Goal: Task Accomplishment & Management: Use online tool/utility

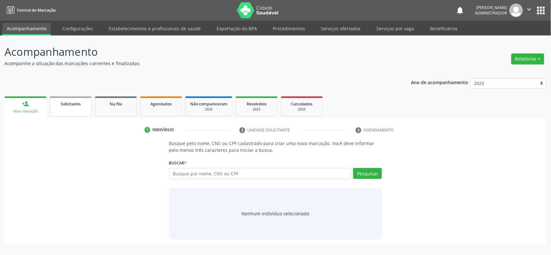
click at [71, 100] on div "Solicitados" at bounding box center [71, 103] width 32 height 7
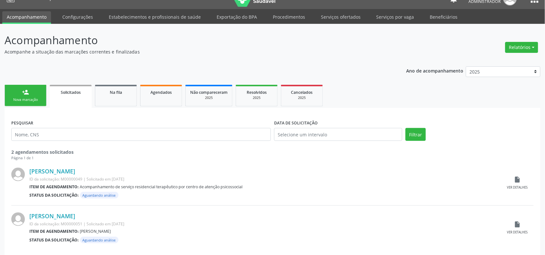
scroll to position [18, 0]
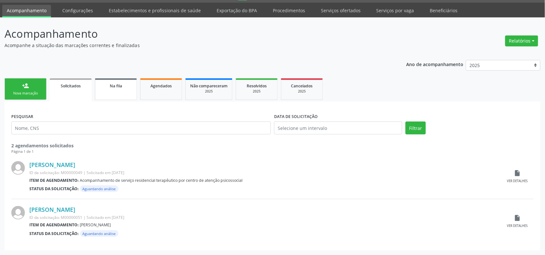
click at [118, 93] on link "Na fila" at bounding box center [116, 89] width 42 height 22
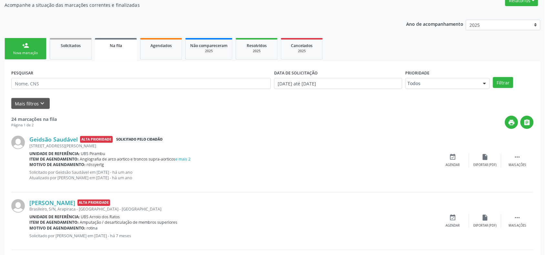
scroll to position [0, 0]
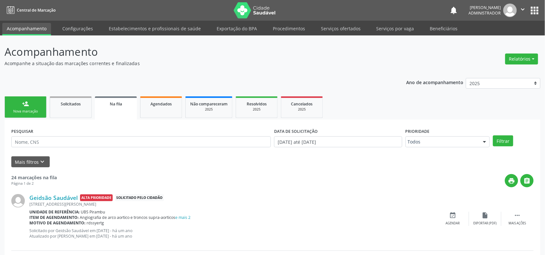
drag, startPoint x: 26, startPoint y: 106, endPoint x: 83, endPoint y: 49, distance: 80.3
click at [26, 106] on div "person_add" at bounding box center [25, 103] width 7 height 7
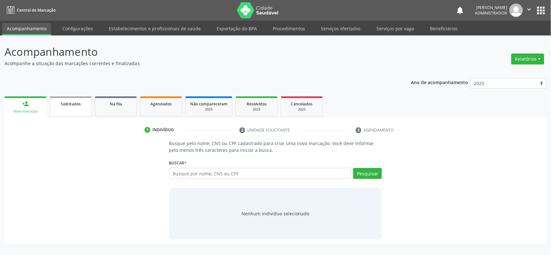
click at [72, 104] on span "Solicitados" at bounding box center [71, 103] width 20 height 5
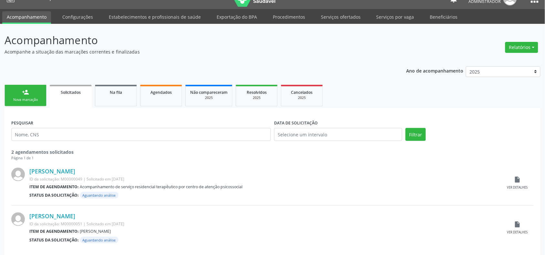
scroll to position [18, 0]
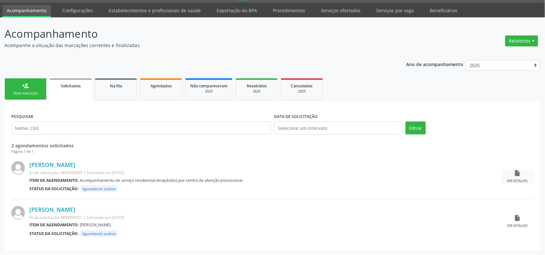
click at [518, 172] on icon "insert_drive_file" at bounding box center [517, 173] width 7 height 7
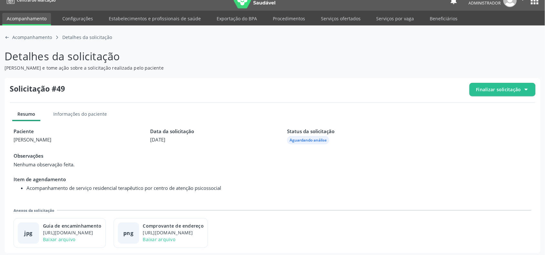
scroll to position [12, 0]
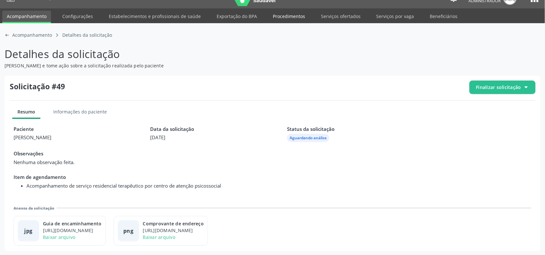
click at [290, 15] on link "Procedimentos" at bounding box center [288, 16] width 41 height 11
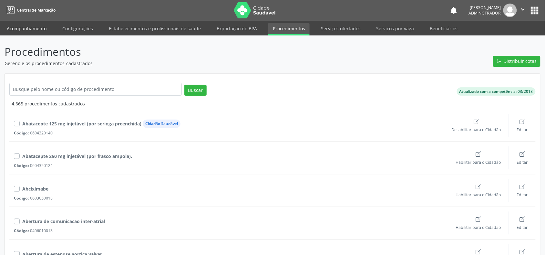
click at [42, 29] on link "Acompanhamento" at bounding box center [26, 28] width 49 height 11
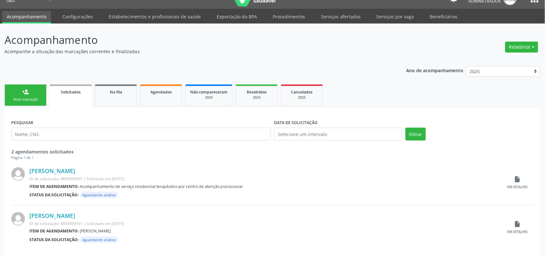
scroll to position [18, 0]
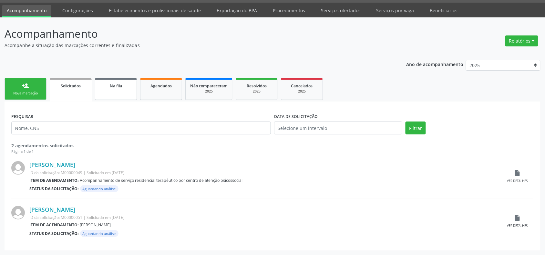
click at [117, 91] on link "Na fila" at bounding box center [116, 89] width 42 height 22
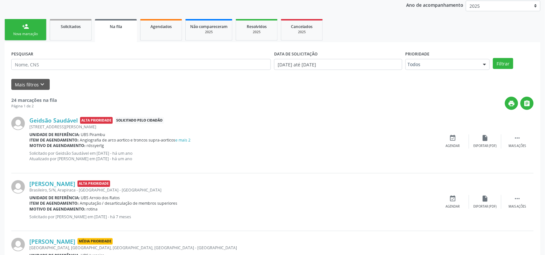
scroll to position [81, 0]
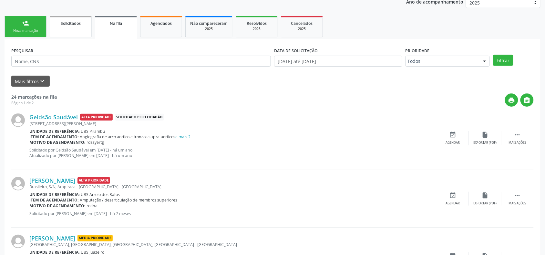
click at [79, 23] on span "Solicitados" at bounding box center [71, 23] width 20 height 5
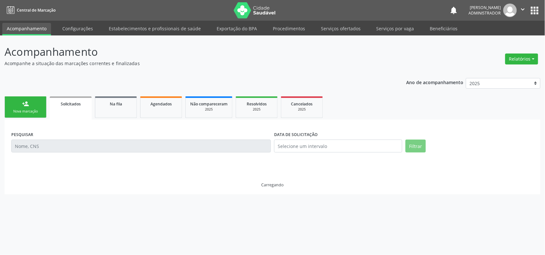
scroll to position [0, 0]
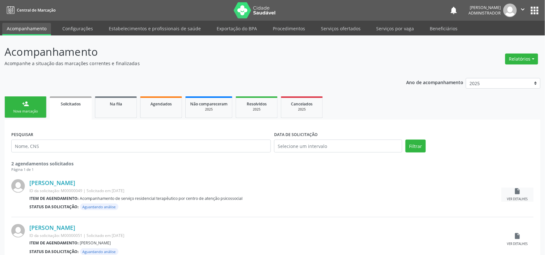
click at [514, 193] on icon "insert_drive_file" at bounding box center [517, 191] width 7 height 7
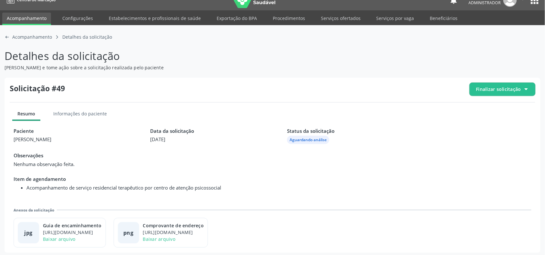
scroll to position [12, 0]
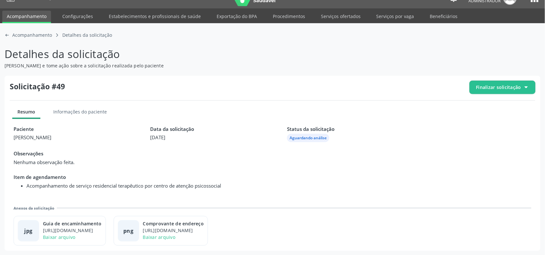
drag, startPoint x: 119, startPoint y: 184, endPoint x: 226, endPoint y: 184, distance: 107.5
click at [226, 184] on li "Acompanhamento de serviço residencial terapêutico por centro de atenção psicoss…" at bounding box center [278, 185] width 505 height 7
click at [528, 86] on div at bounding box center [526, 87] width 5 height 5
click at [7, 35] on icon "arrow-left-outline icon" at bounding box center [7, 35] width 5 height 5
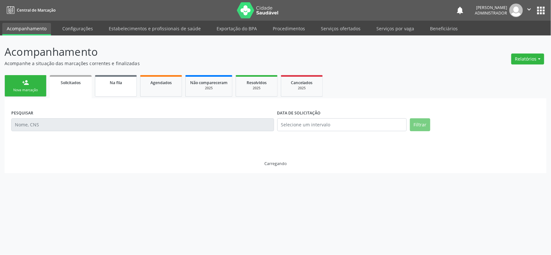
click at [114, 84] on span "Na fila" at bounding box center [116, 82] width 12 height 5
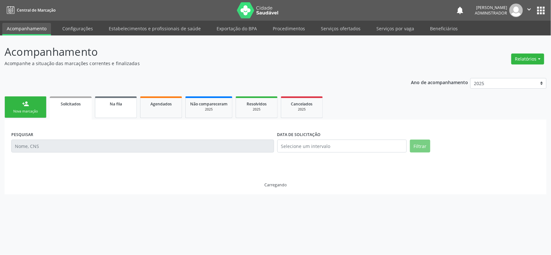
click at [127, 103] on div "Na fila" at bounding box center [116, 103] width 32 height 7
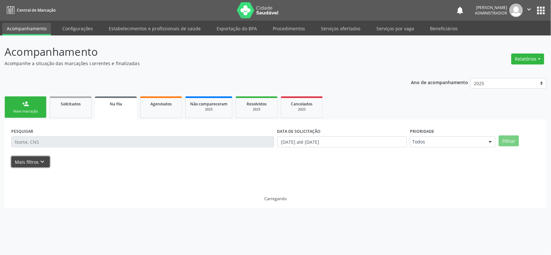
click at [43, 159] on icon "keyboard_arrow_down" at bounding box center [42, 161] width 7 height 7
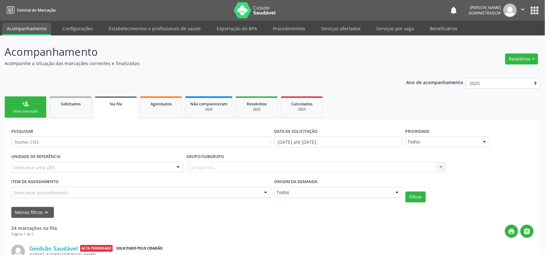
click at [310, 186] on label "Origem da demanda" at bounding box center [295, 182] width 43 height 10
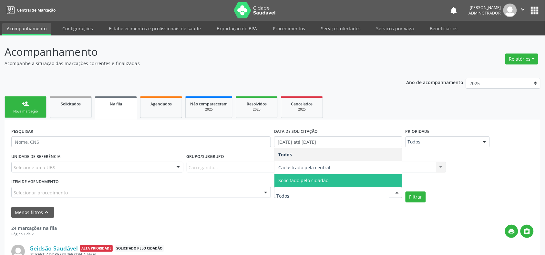
click at [256, 160] on div "Grupo/Subgrupo [GEOGRAPHIC_DATA]... Nenhum resultado encontrado para: " " Nenhu…" at bounding box center [317, 162] width 260 height 21
click at [317, 207] on div "Menos filtros keyboard_arrow_up" at bounding box center [272, 212] width 525 height 11
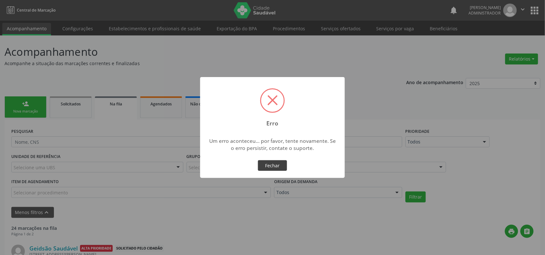
click at [274, 163] on button "Fechar" at bounding box center [272, 165] width 29 height 11
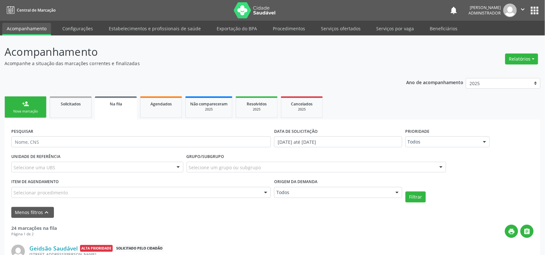
click at [294, 30] on link "Procedimentos" at bounding box center [288, 28] width 41 height 11
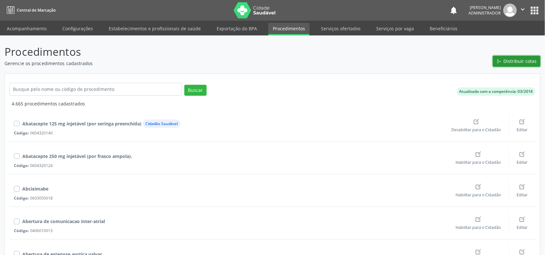
click at [514, 61] on span "Distribuir cotas" at bounding box center [520, 61] width 33 height 7
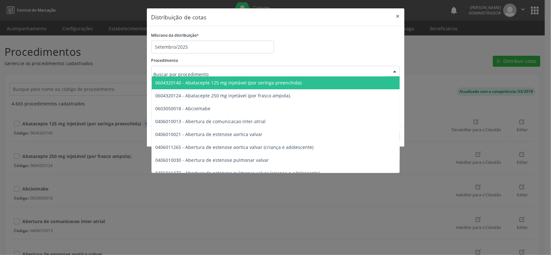
click at [195, 84] on span "0604320140 - Abatacepte 125 mg injetável (por seringa preenchida)" at bounding box center [229, 83] width 146 height 6
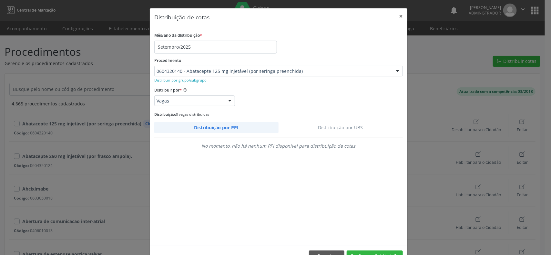
click at [325, 129] on link "Distribuição por UBS" at bounding box center [341, 127] width 125 height 11
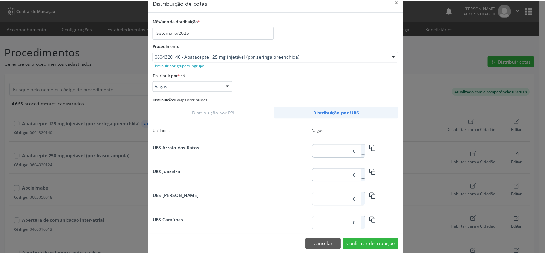
scroll to position [23, 0]
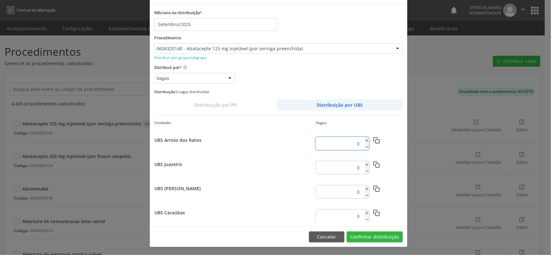
drag, startPoint x: 348, startPoint y: 141, endPoint x: 359, endPoint y: 143, distance: 11.1
click at [359, 143] on input "0" at bounding box center [339, 143] width 46 height 13
type input "10"
click at [375, 140] on rect "button" at bounding box center [377, 142] width 4 height 4
click at [324, 237] on button "Cancelar" at bounding box center [327, 237] width 36 height 11
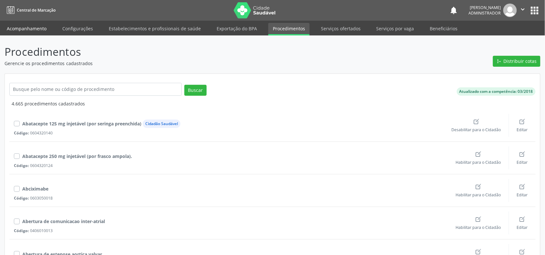
click at [21, 29] on link "Acompanhamento" at bounding box center [26, 28] width 49 height 11
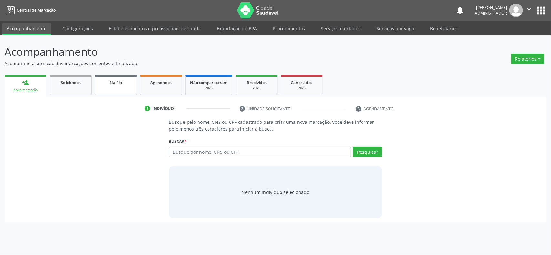
click at [116, 82] on span "Na fila" at bounding box center [116, 82] width 12 height 5
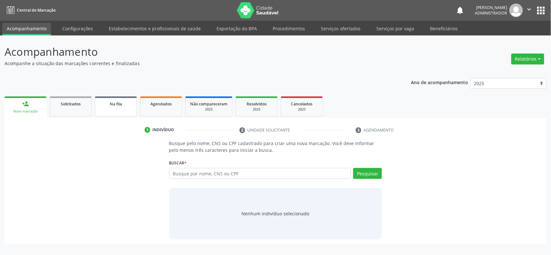
click at [101, 98] on link "Na fila" at bounding box center [116, 107] width 42 height 20
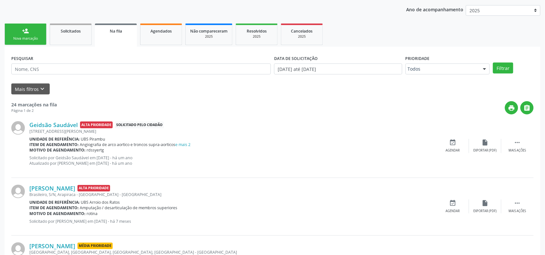
scroll to position [81, 0]
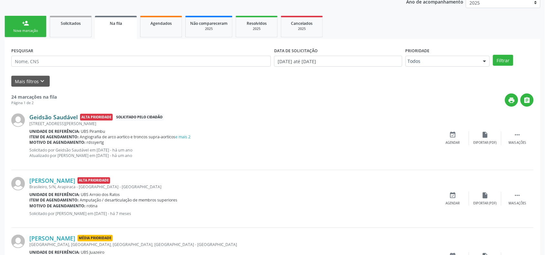
click at [53, 117] on link "Geidsão Saudável" at bounding box center [53, 117] width 48 height 7
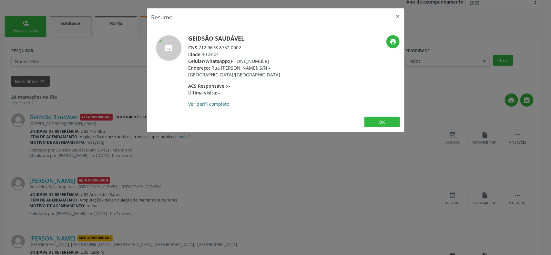
click at [209, 101] on link "Ver perfil completo" at bounding box center [208, 104] width 41 height 6
click at [399, 11] on button "×" at bounding box center [398, 16] width 13 height 16
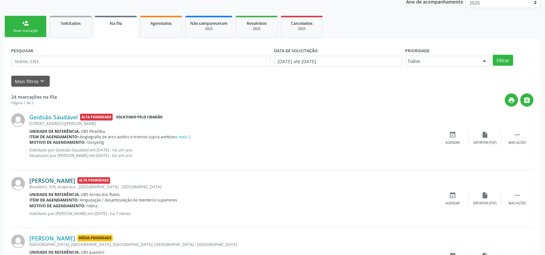
click at [45, 179] on link "[PERSON_NAME]" at bounding box center [52, 180] width 46 height 7
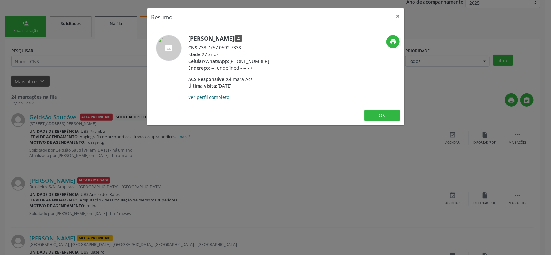
click at [203, 97] on link "Ver perfil completo" at bounding box center [208, 97] width 41 height 6
click at [397, 18] on button "×" at bounding box center [398, 16] width 13 height 16
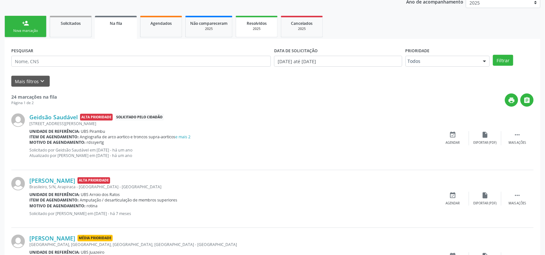
scroll to position [0, 0]
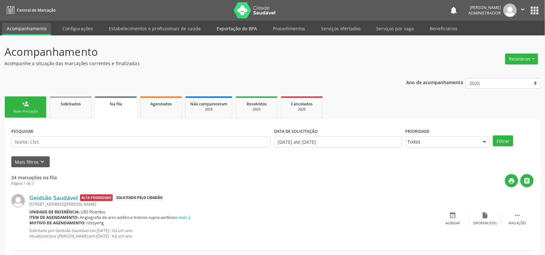
click at [237, 25] on link "Exportação do BPA" at bounding box center [236, 28] width 49 height 11
click at [234, 29] on link "Exportação do BPA" at bounding box center [236, 29] width 49 height 13
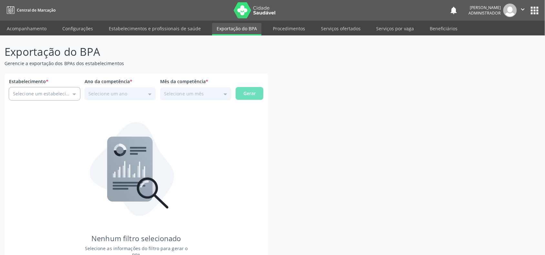
click at [20, 94] on input "Estabelecimento *" at bounding box center [44, 93] width 71 height 13
click at [97, 53] on p "Exportação do BPA" at bounding box center [192, 52] width 375 height 16
